Goal: Task Accomplishment & Management: Complete application form

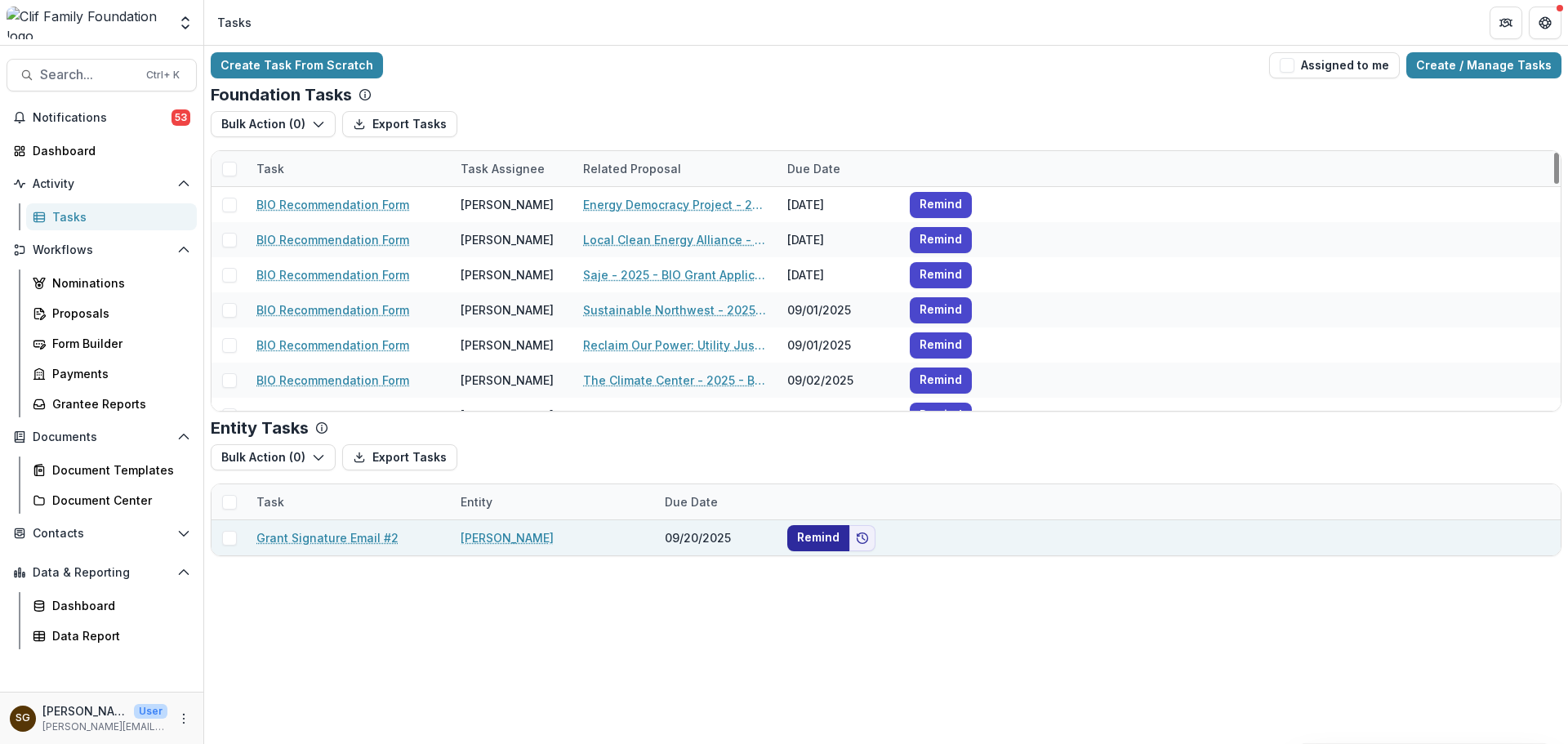
click at [831, 536] on button "Remind" at bounding box center [818, 539] width 62 height 27
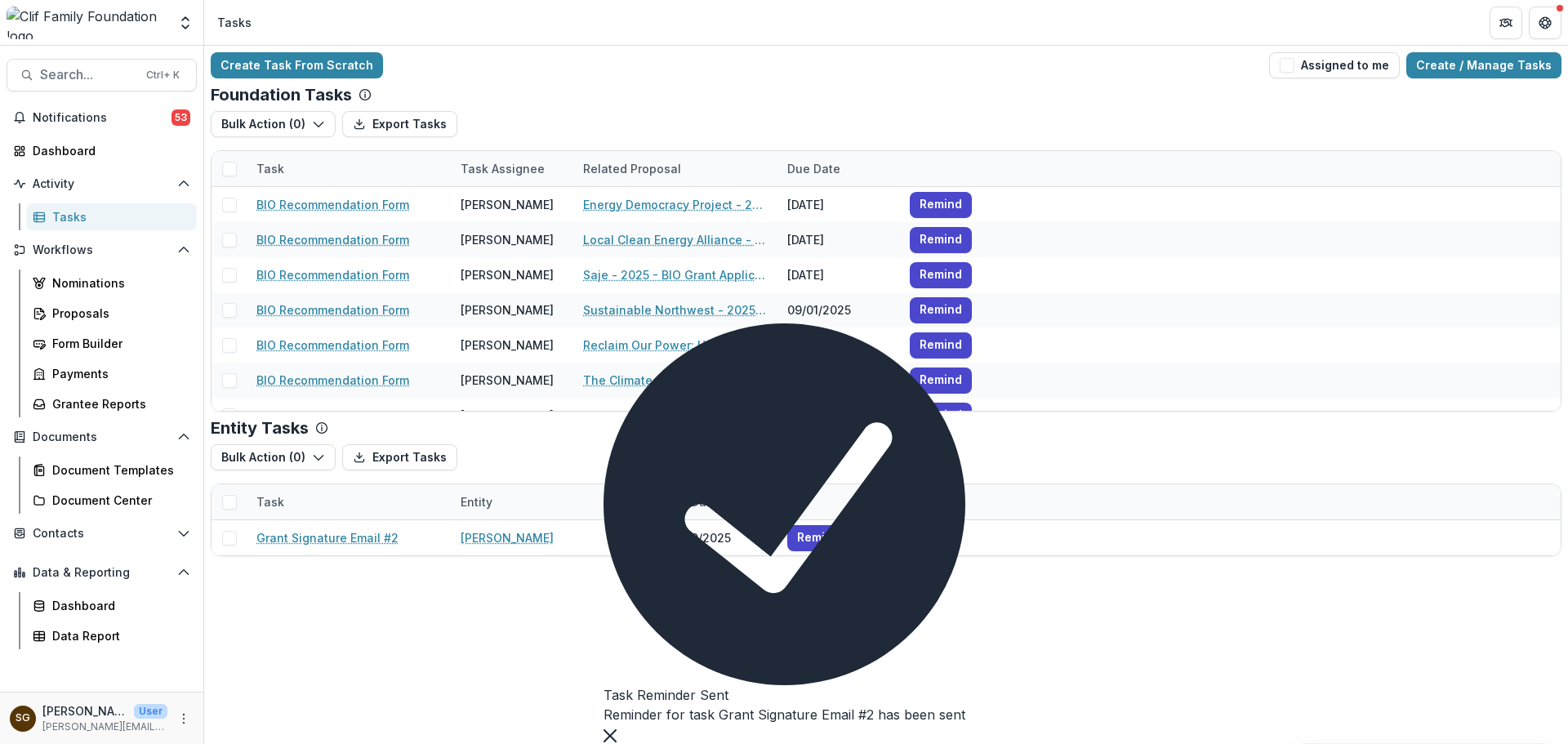
click at [617, 724] on button "Close" at bounding box center [610, 734] width 13 height 20
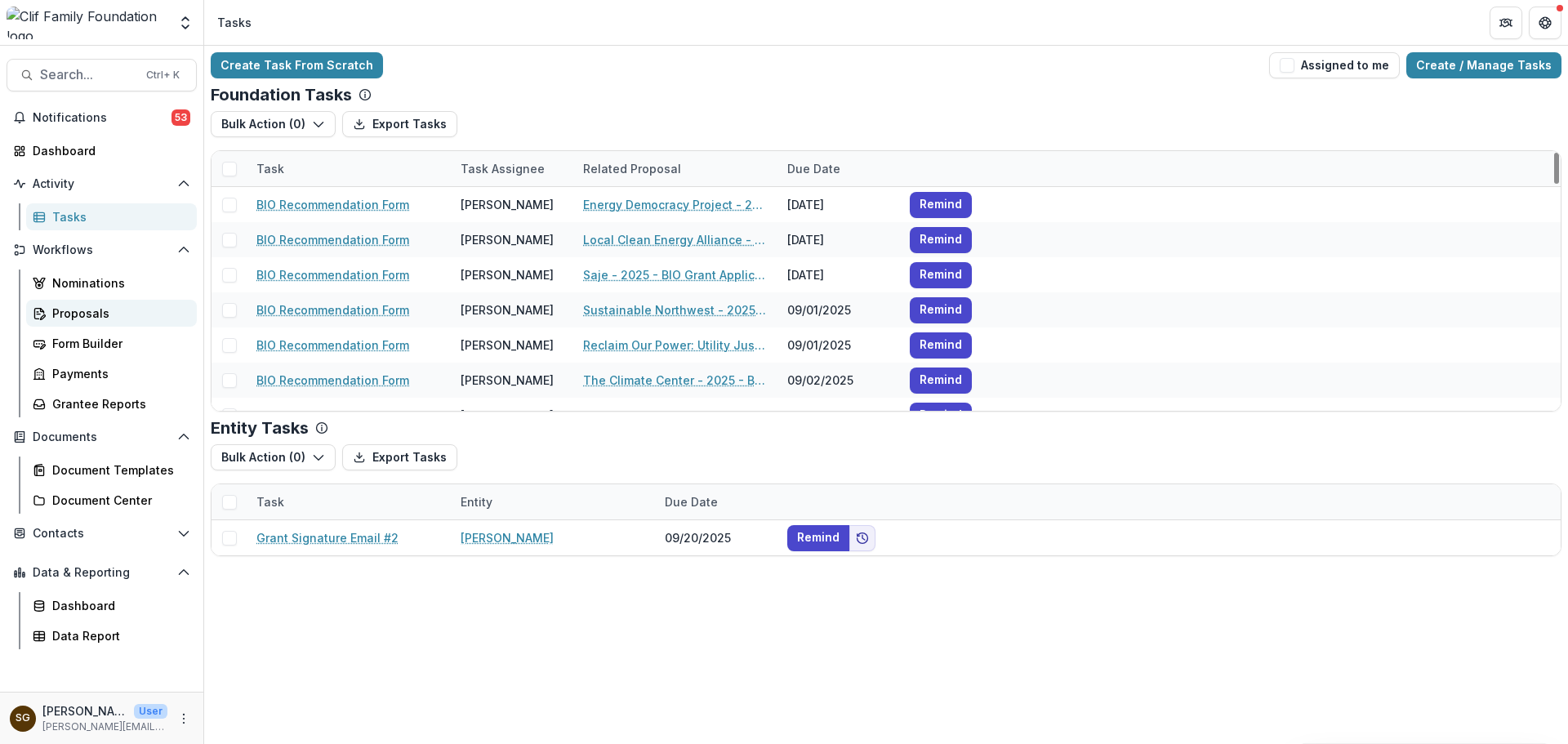
click at [98, 312] on div "Proposals" at bounding box center [118, 313] width 132 height 17
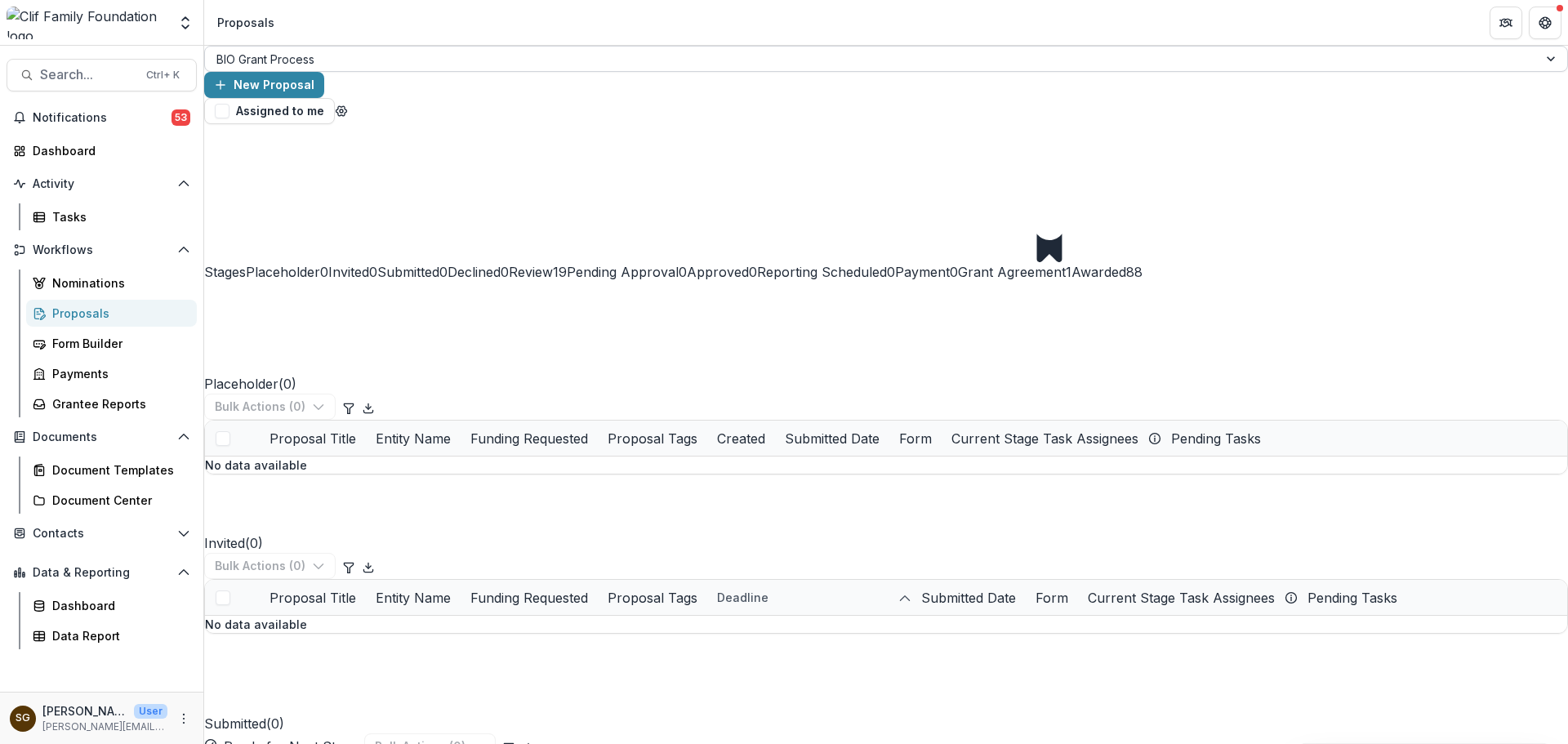
click at [337, 70] on div "BIO Grant Process" at bounding box center [871, 59] width 1333 height 24
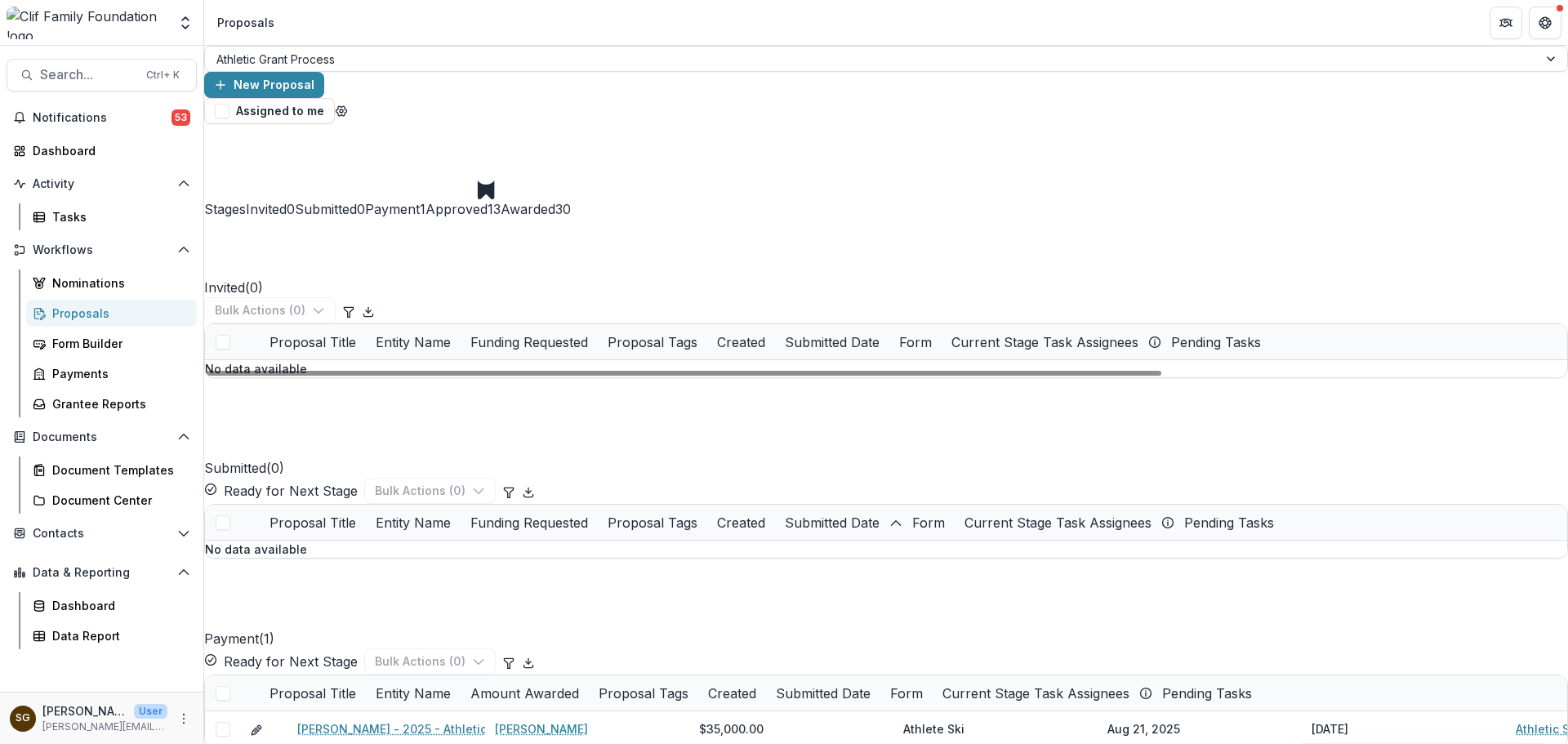
click at [420, 200] on span "Payment" at bounding box center [393, 209] width 55 height 17
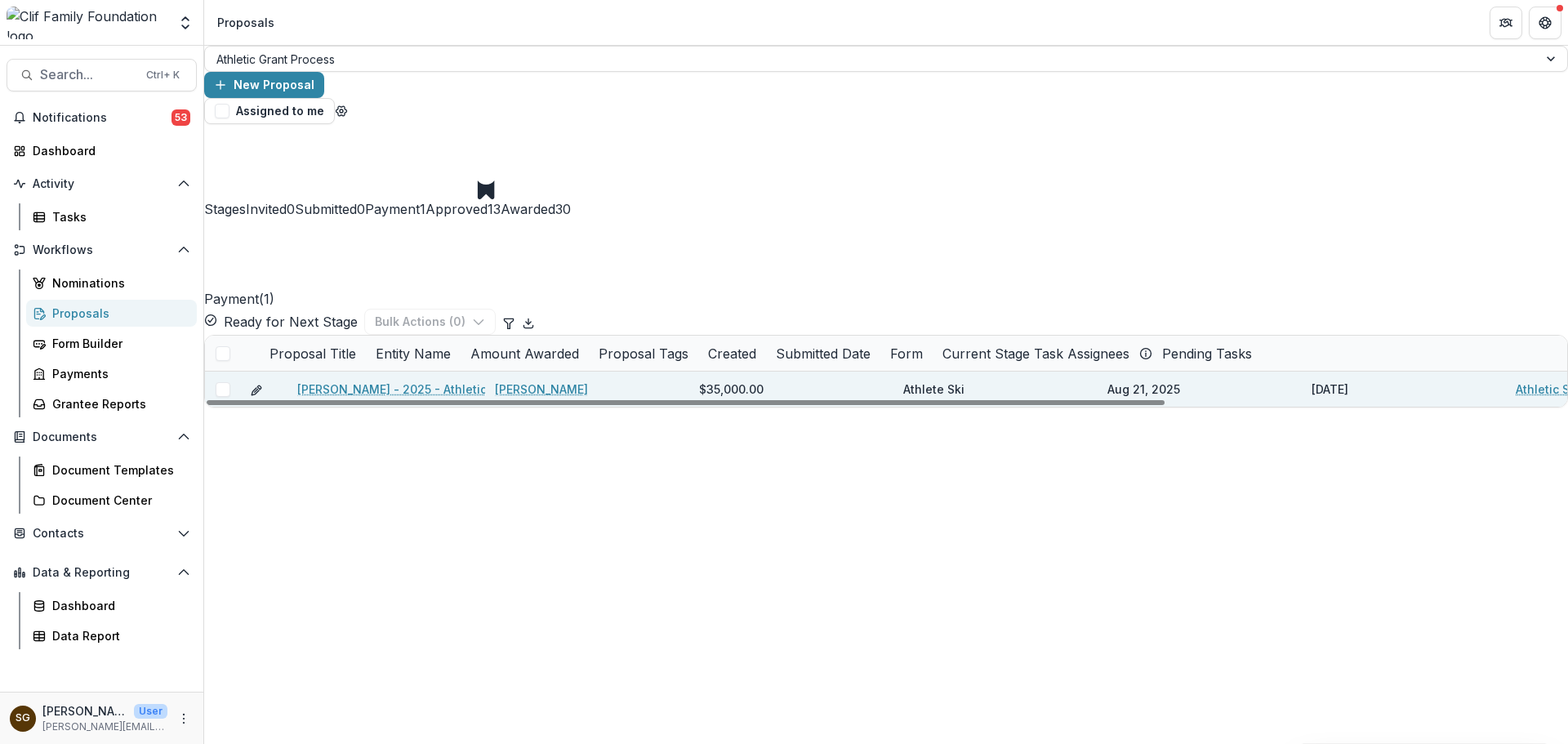
click at [407, 380] on link "[PERSON_NAME] - 2025 - Athletic Scholarship Program" at bounding box center [452, 389] width 311 height 17
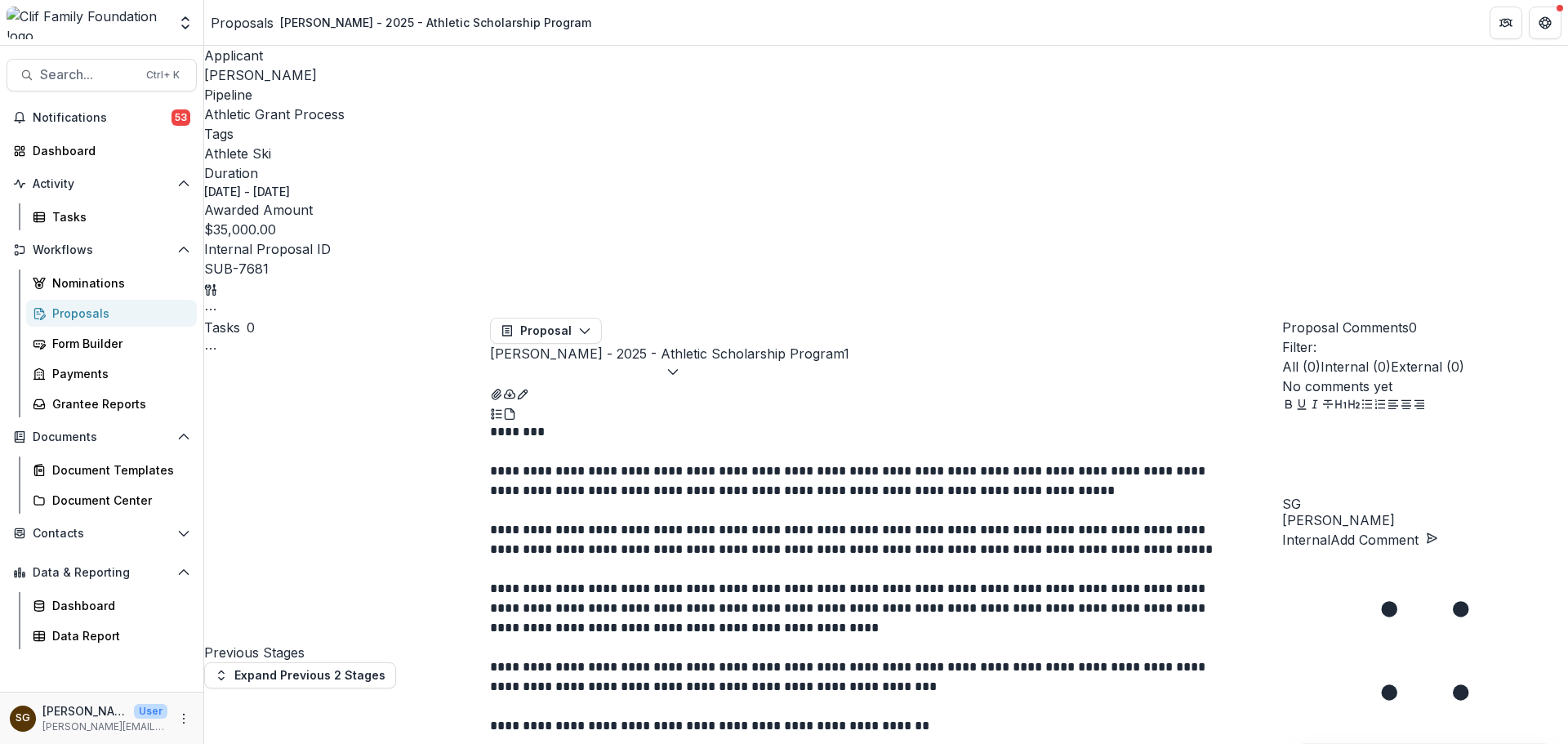
select select "********"
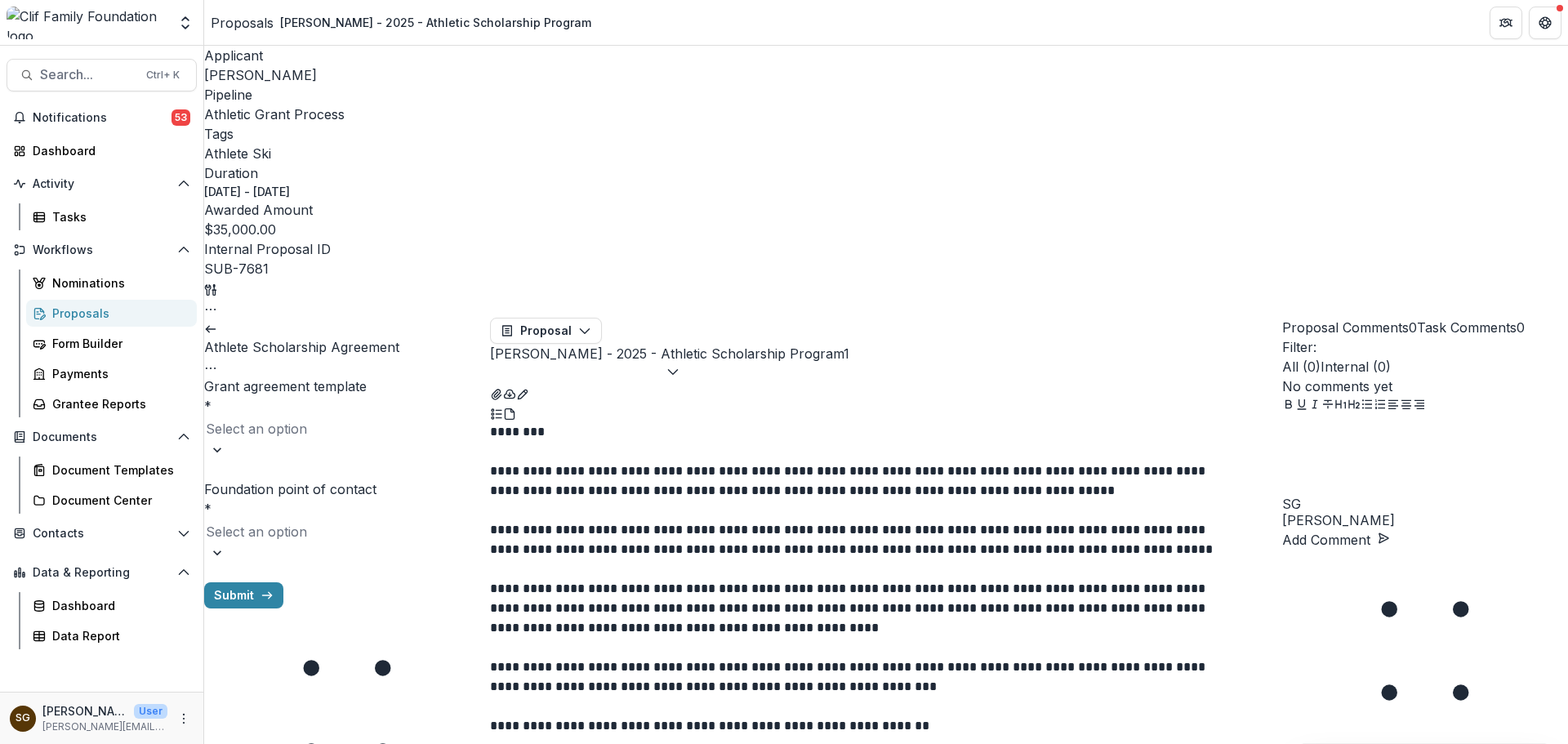
click at [376, 416] on div at bounding box center [346, 416] width 286 height 0
click at [372, 416] on div "Select an option" at bounding box center [346, 437] width 286 height 42
click at [362, 743] on div "Athletic Scholarship Agreement for Grants to Individual Program" at bounding box center [784, 754] width 1568 height 20
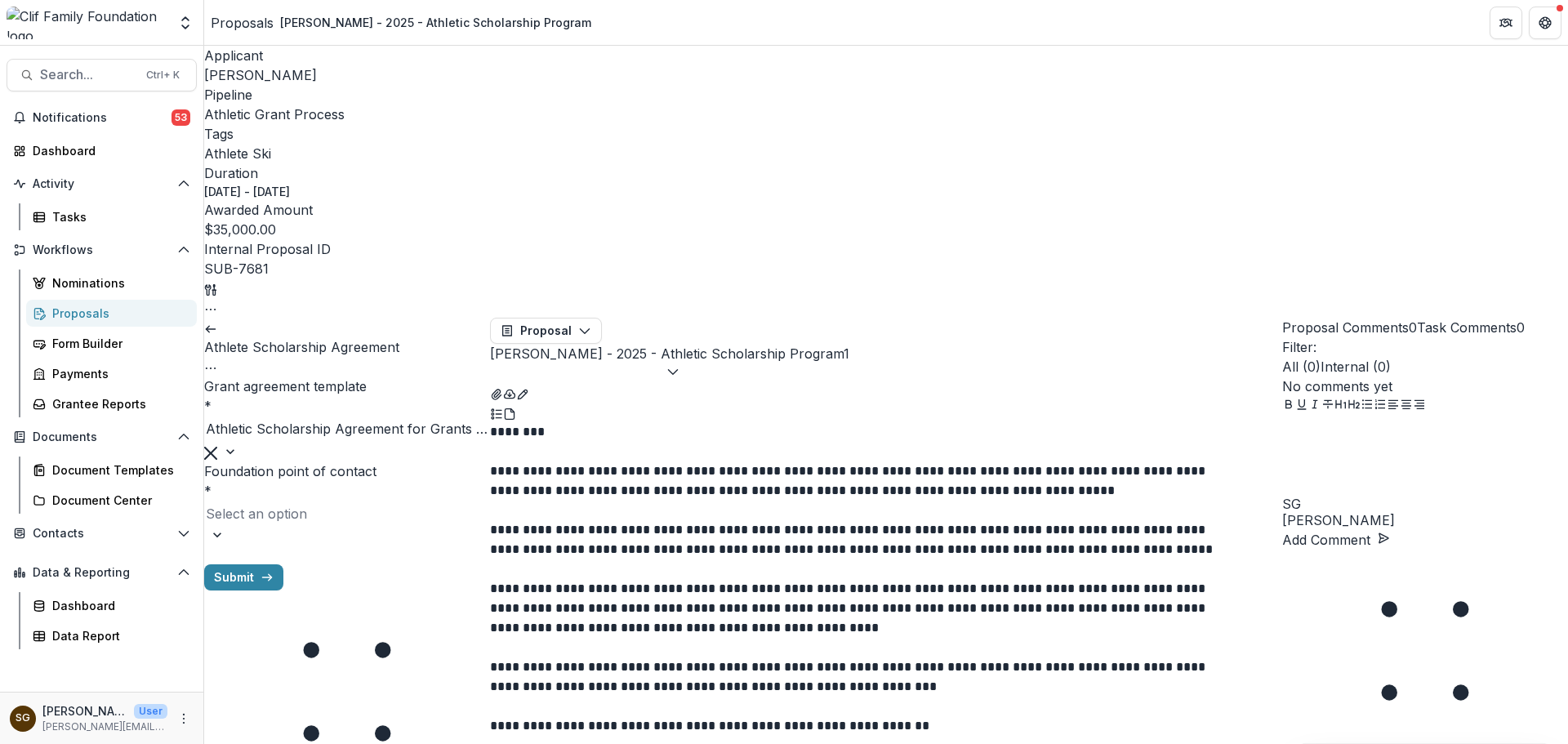
click at [360, 502] on div at bounding box center [346, 514] width 283 height 23
click at [283, 546] on button "Submit" at bounding box center [244, 559] width 80 height 27
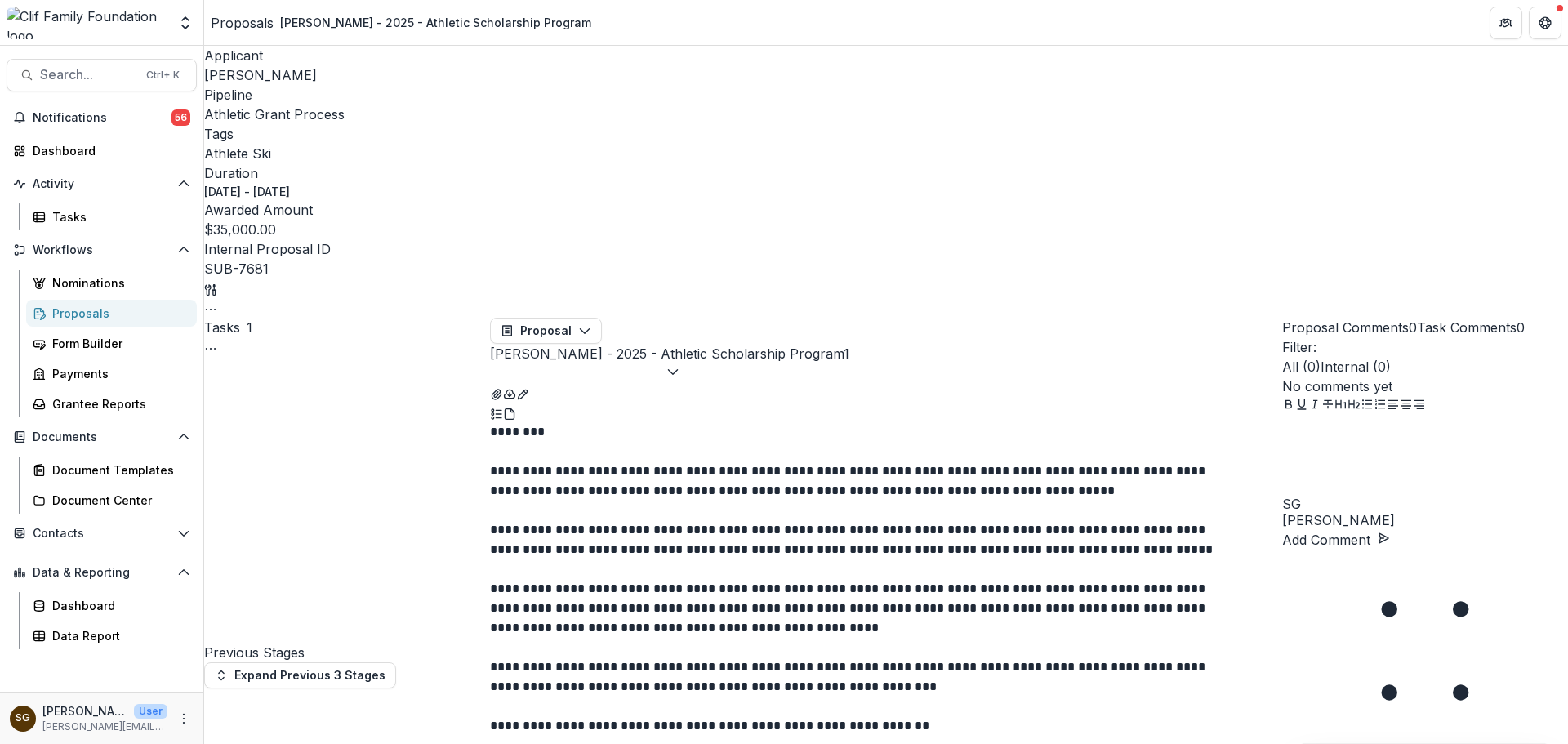
click at [255, 75] on span "[PERSON_NAME]" at bounding box center [260, 75] width 113 height 17
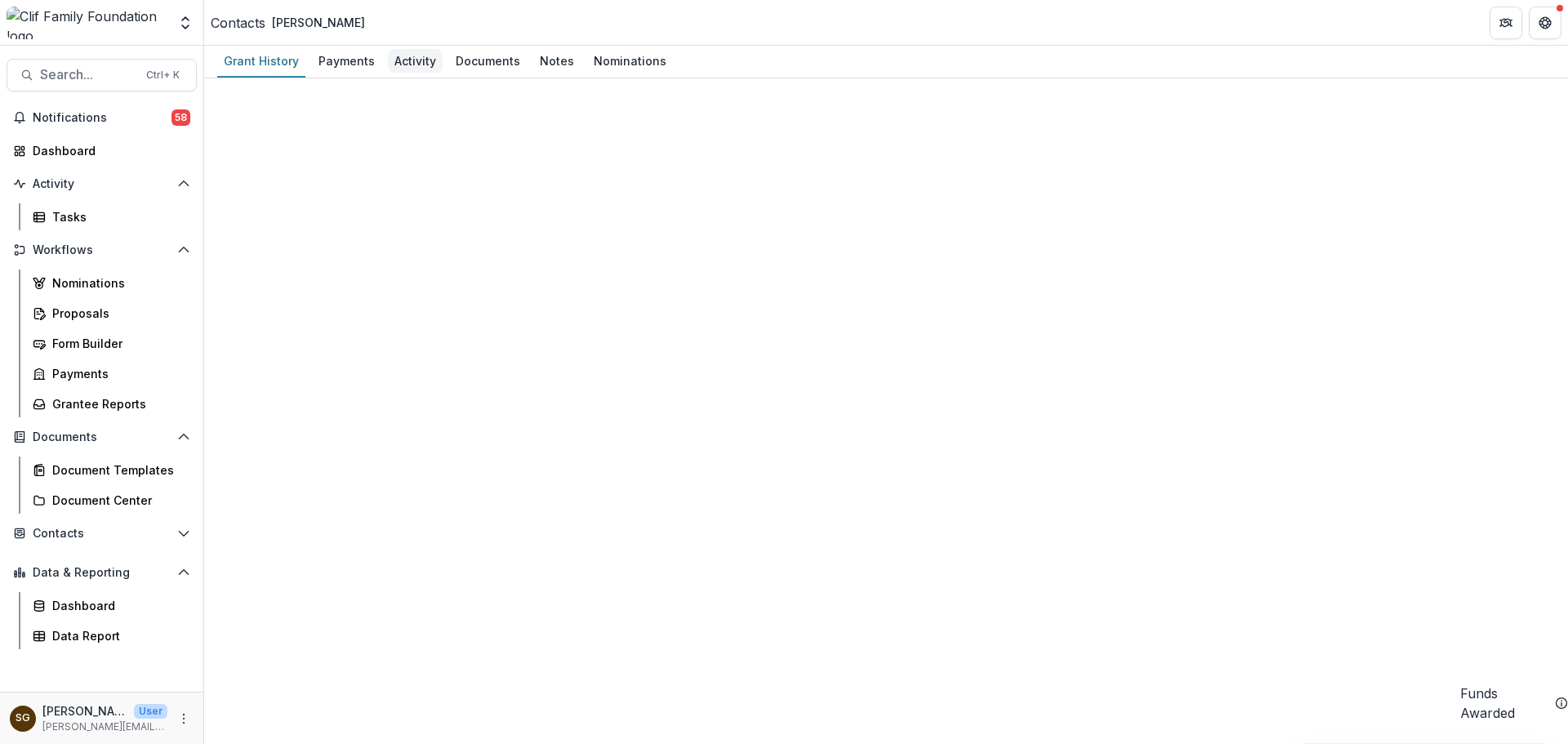
click at [399, 65] on div "Activity" at bounding box center [415, 60] width 55 height 24
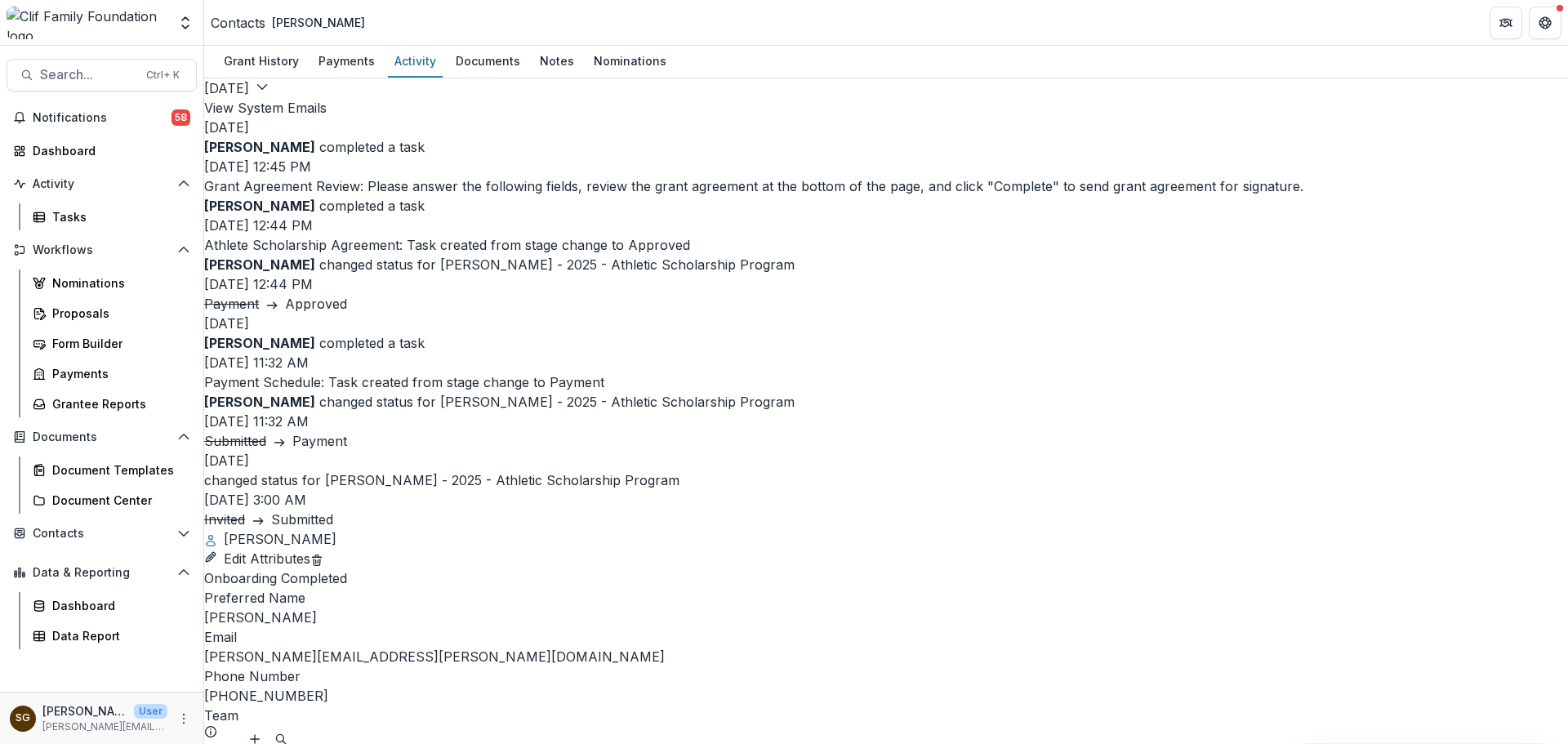
click at [327, 98] on button "View System Emails" at bounding box center [265, 108] width 123 height 20
click at [80, 630] on div "Data Report" at bounding box center [118, 635] width 132 height 17
